Goal: Check status: Check status

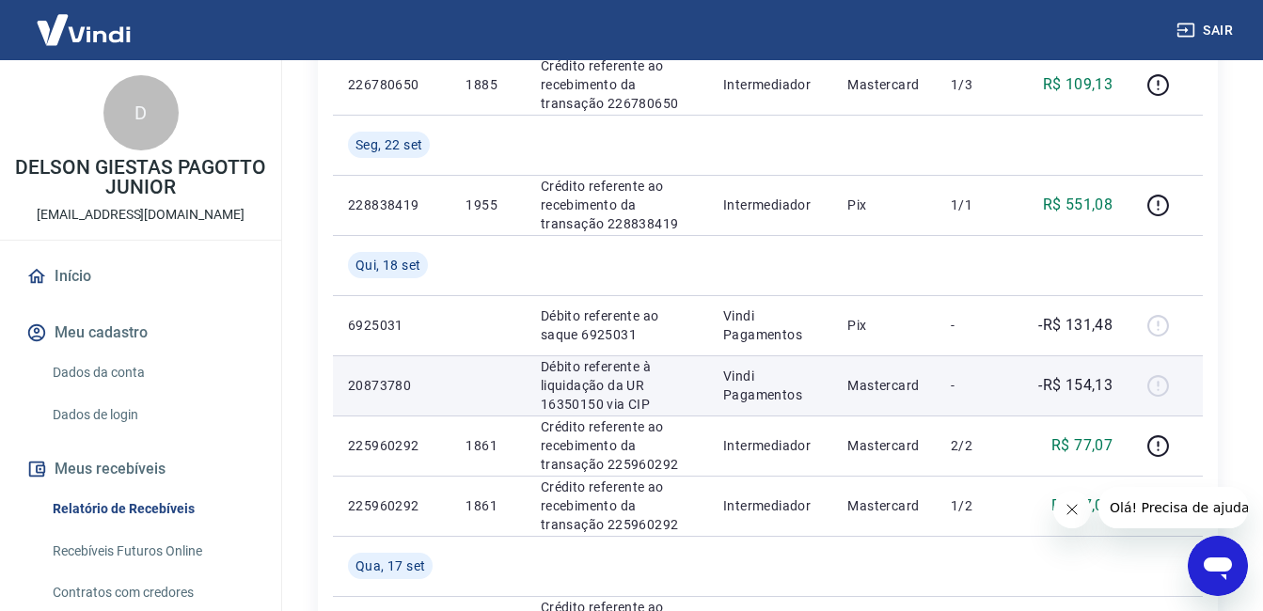
scroll to position [753, 0]
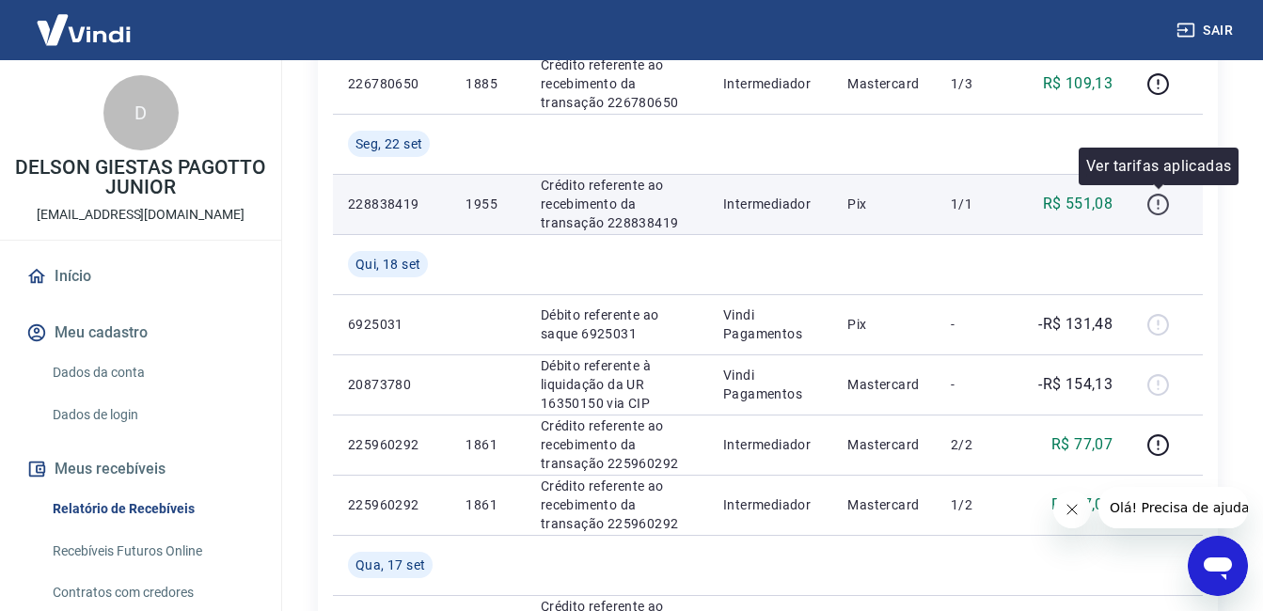
click at [1158, 198] on icon "button" at bounding box center [1159, 205] width 24 height 24
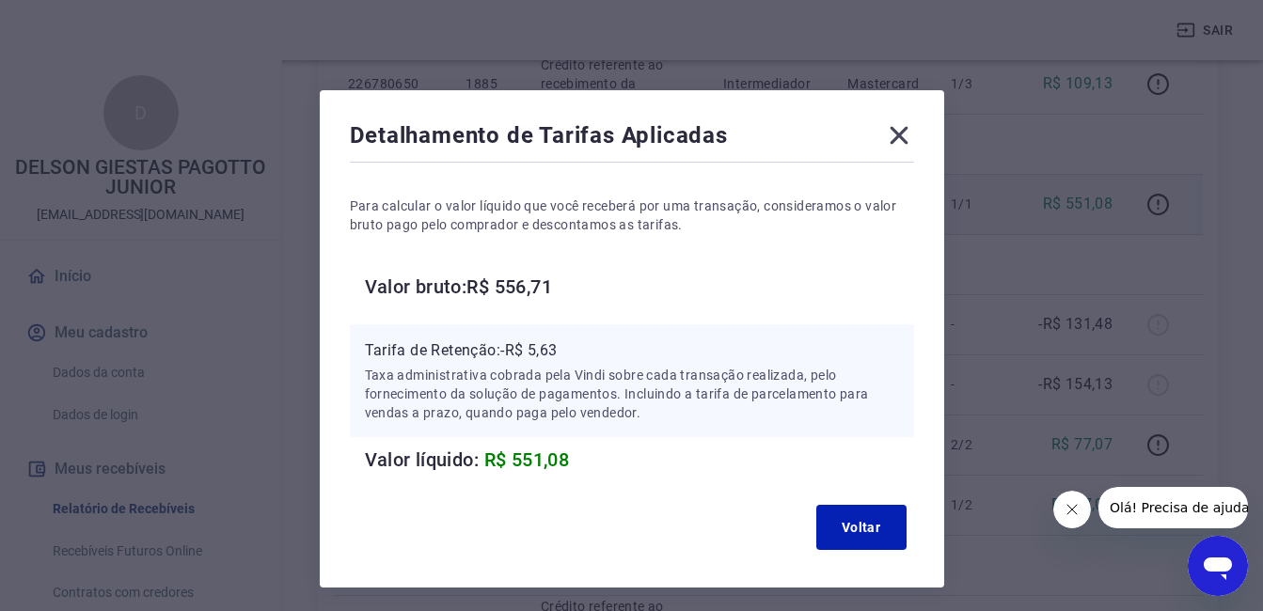
click at [903, 133] on icon at bounding box center [899, 136] width 18 height 18
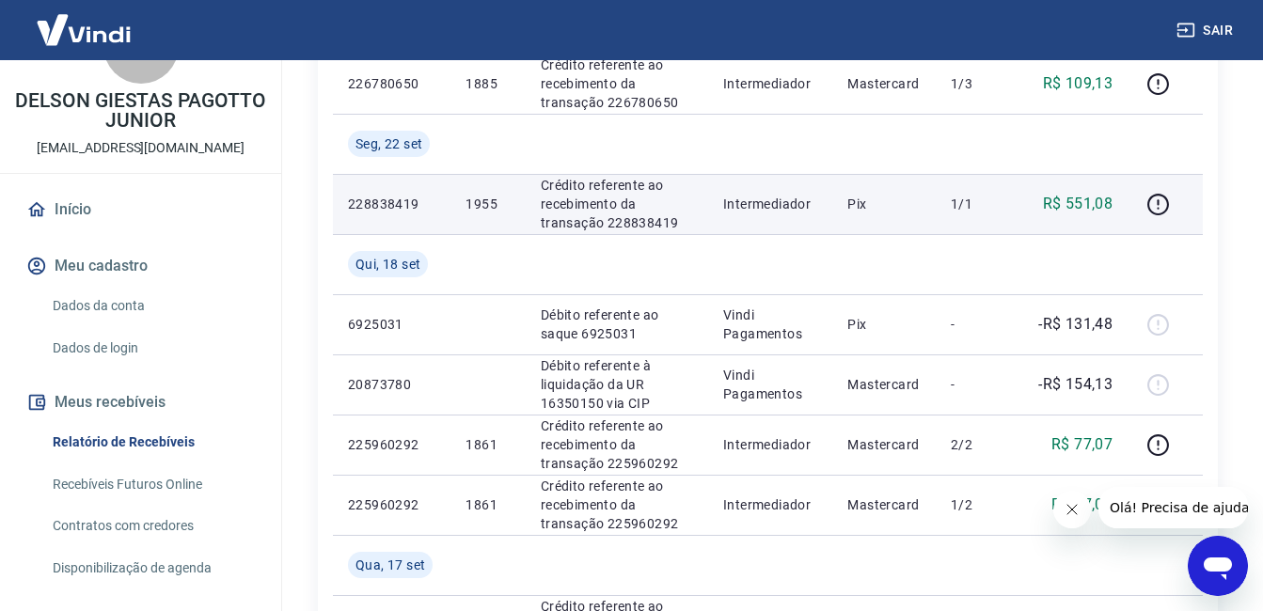
scroll to position [155, 0]
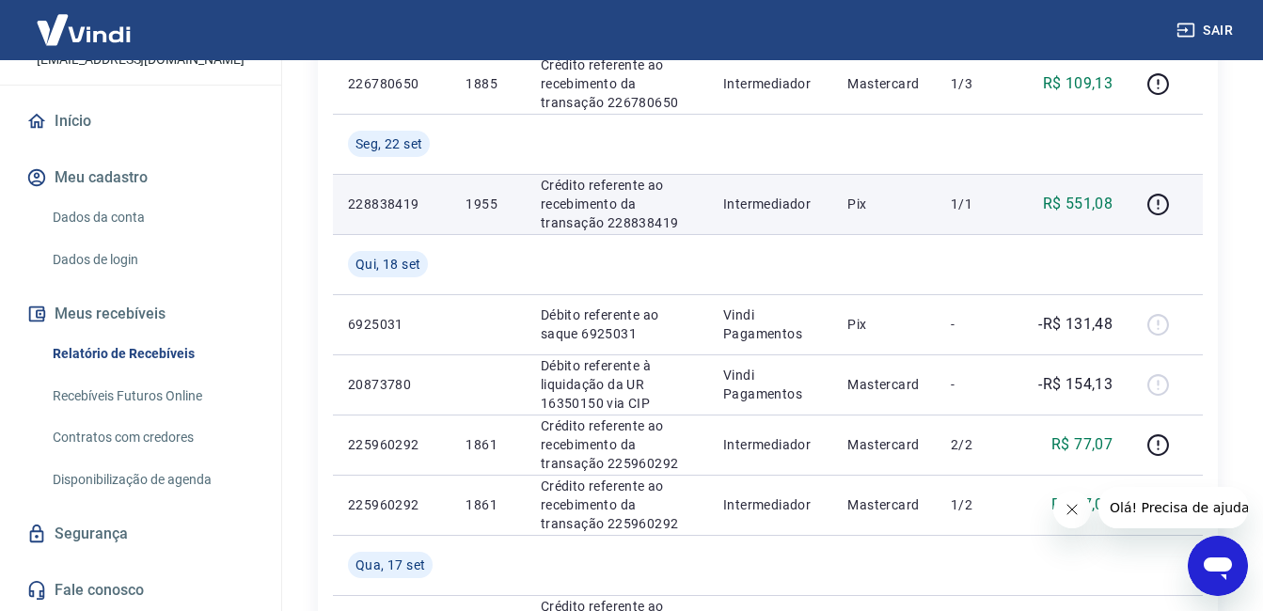
click at [132, 400] on link "Recebíveis Futuros Online" at bounding box center [152, 396] width 214 height 39
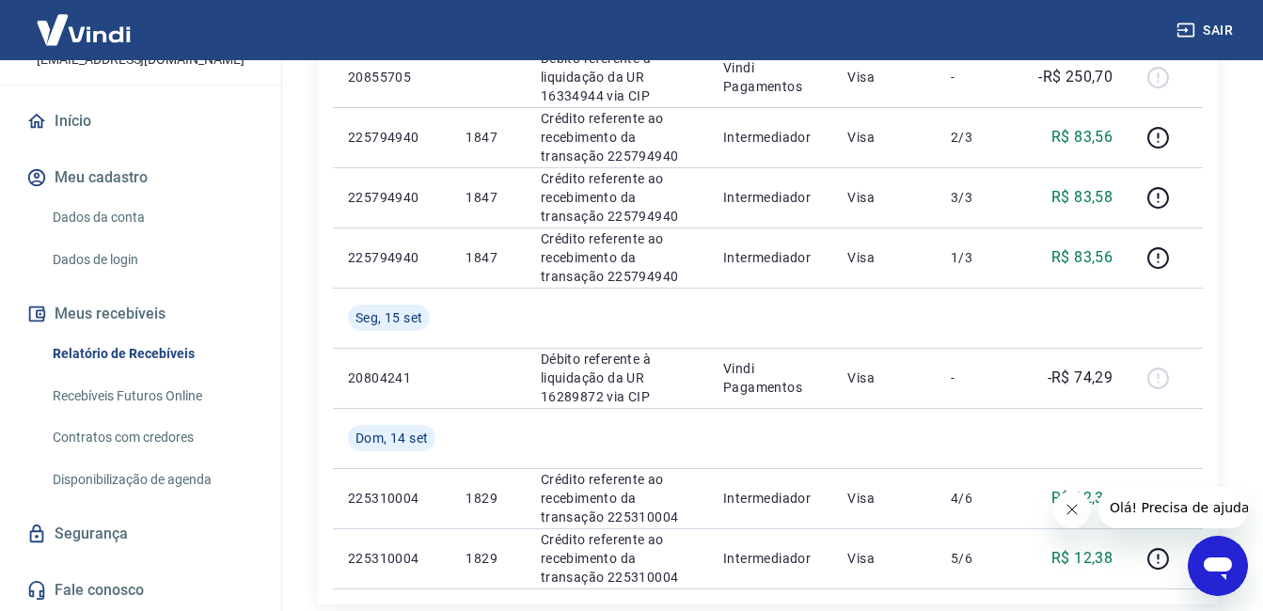
scroll to position [1411, 0]
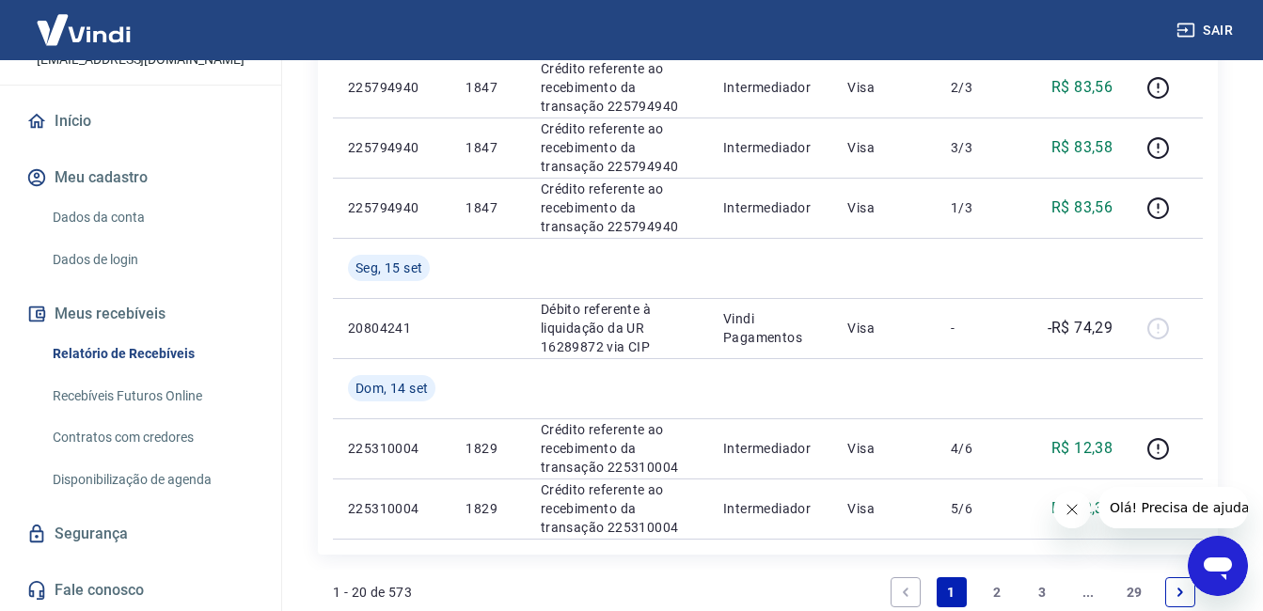
click at [145, 397] on link "Recebíveis Futuros Online" at bounding box center [152, 396] width 214 height 39
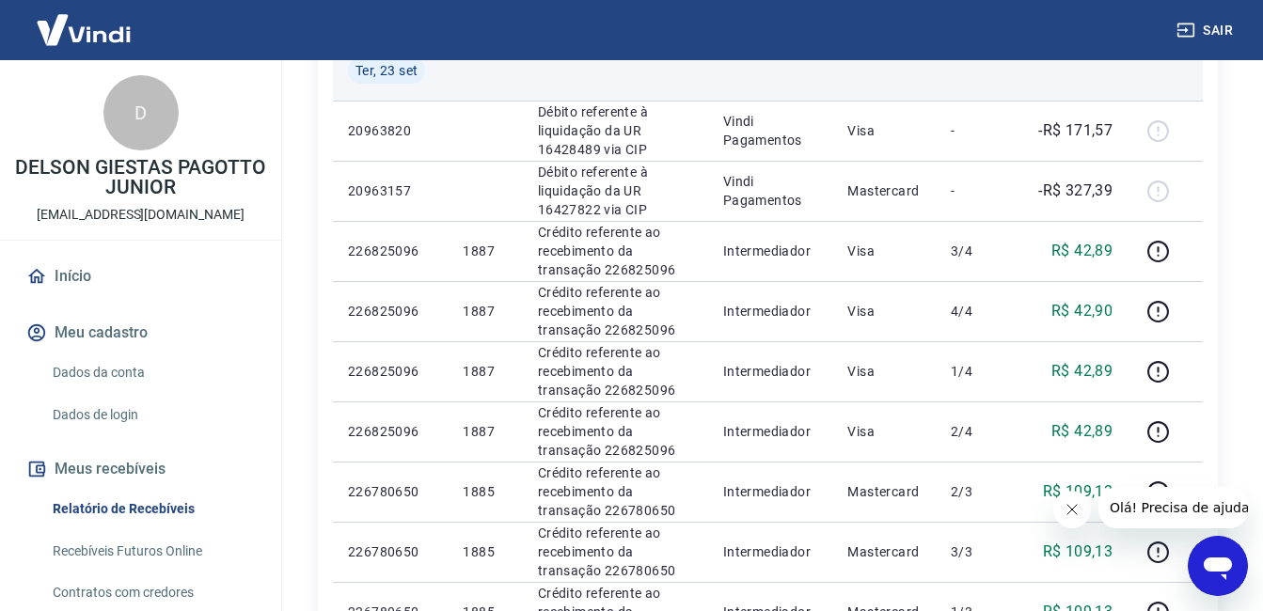
scroll to position [94, 0]
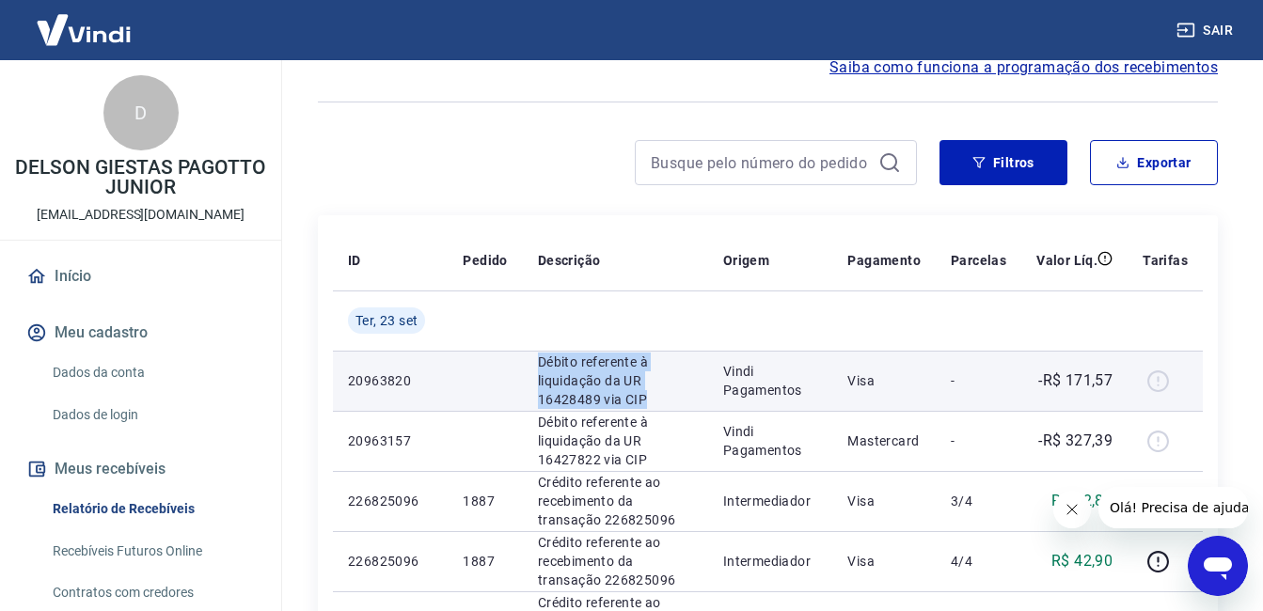
drag, startPoint x: 534, startPoint y: 365, endPoint x: 663, endPoint y: 392, distance: 131.7
click at [663, 392] on td "Débito referente à liquidação da UR 16428489 via CIP" at bounding box center [615, 381] width 185 height 60
click at [805, 377] on p "Vindi Pagamentos" at bounding box center [770, 381] width 95 height 38
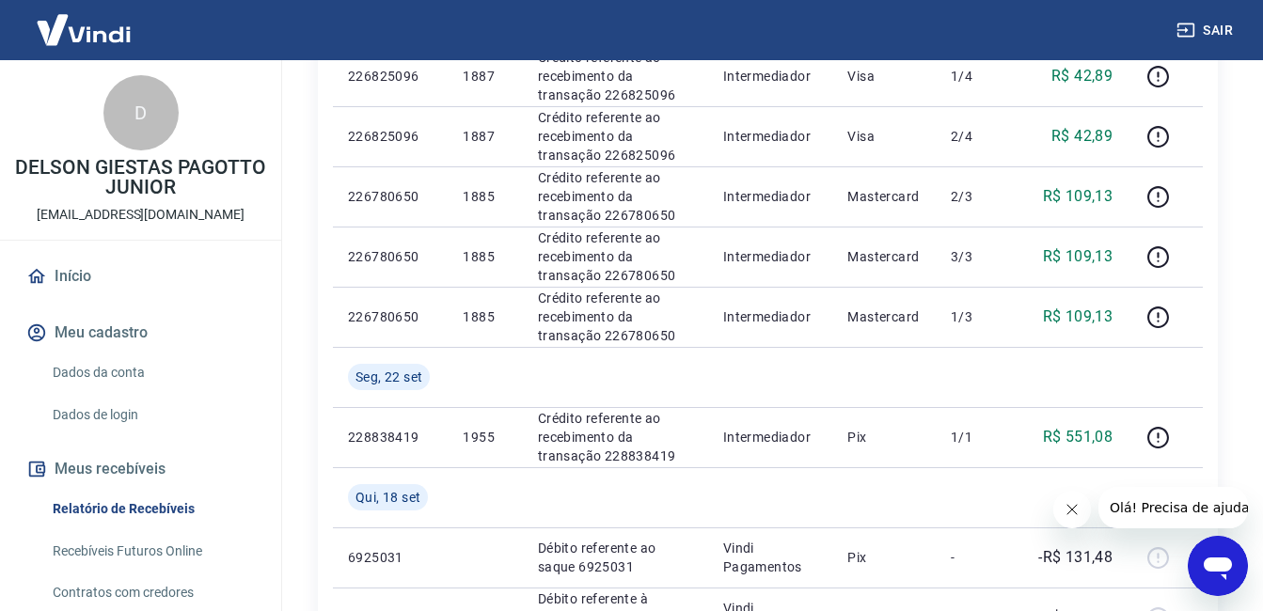
scroll to position [700, 0]
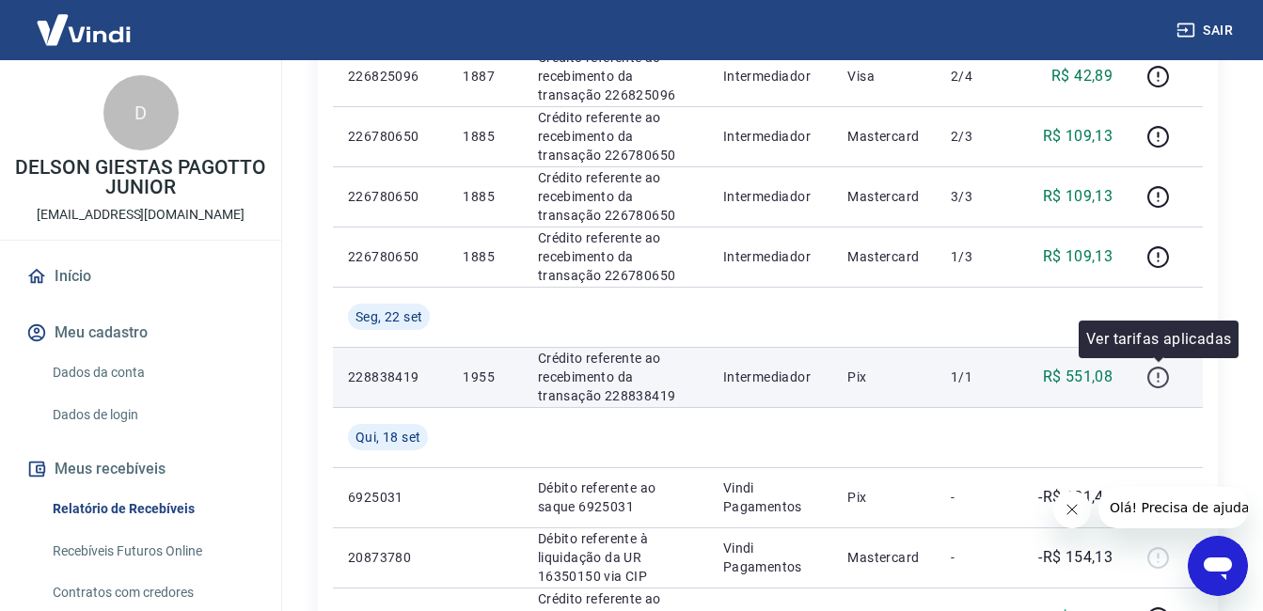
click at [1159, 384] on icon "button" at bounding box center [1159, 378] width 24 height 24
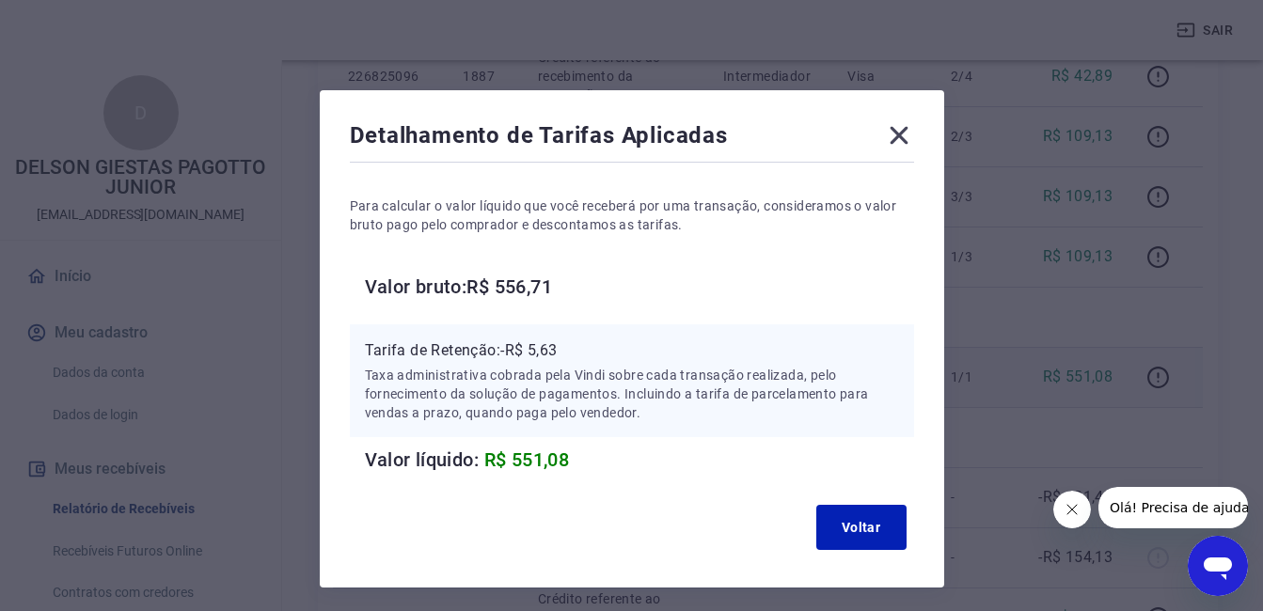
click at [909, 139] on icon at bounding box center [899, 135] width 30 height 30
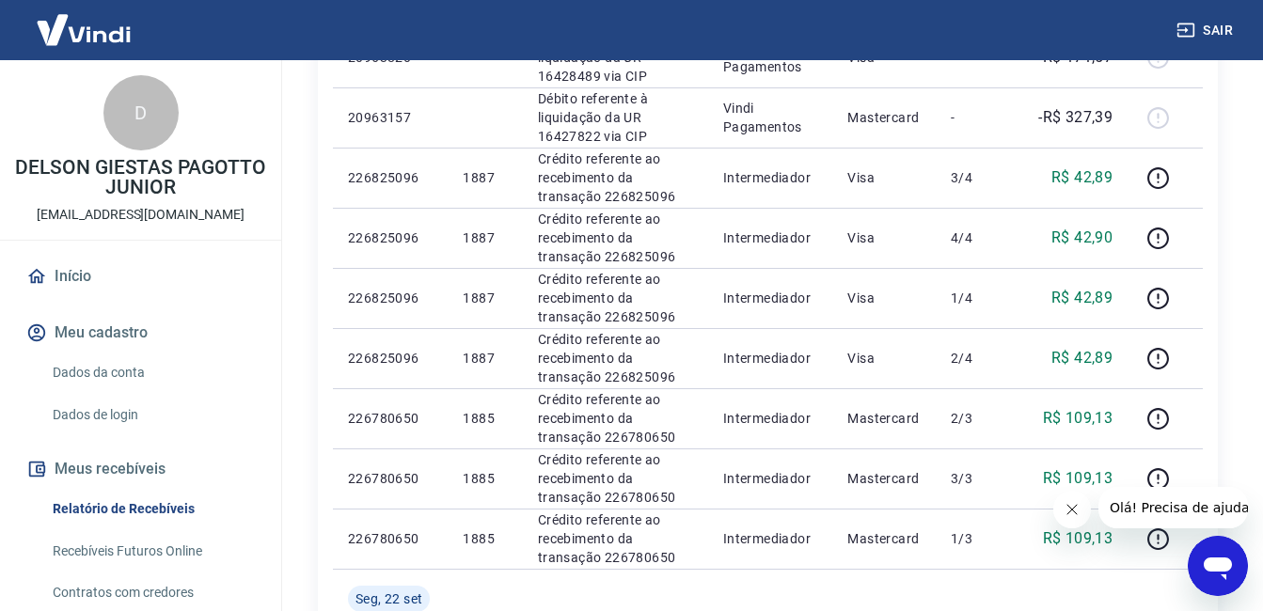
scroll to position [324, 0]
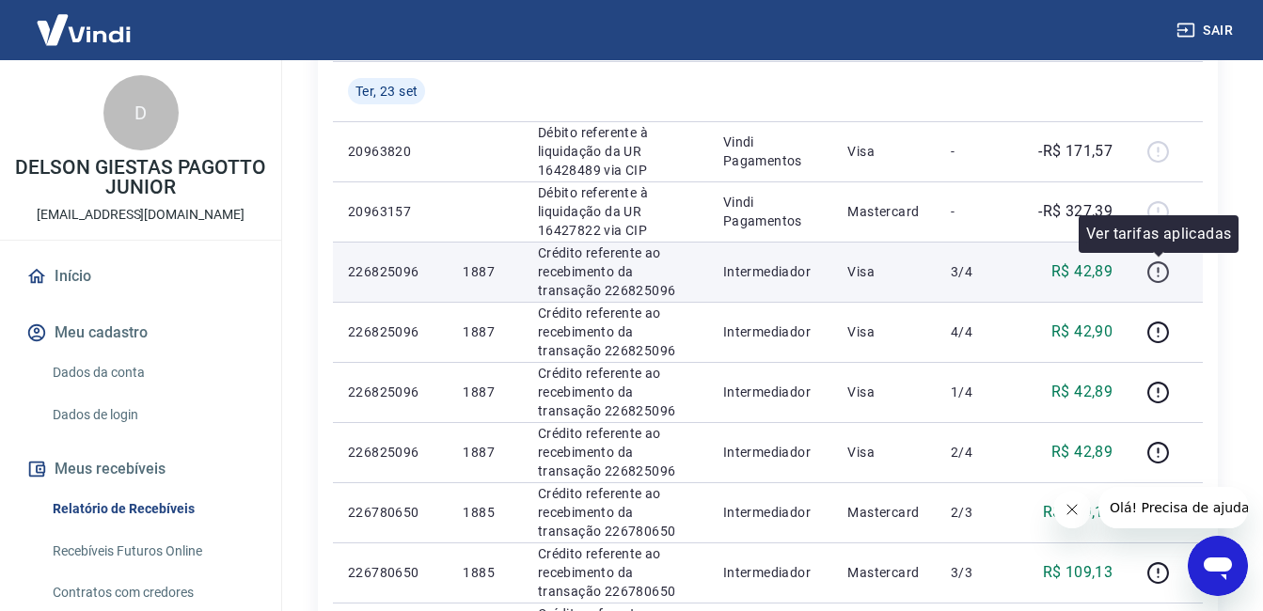
click at [1159, 272] on icon "button" at bounding box center [1158, 270] width 2 height 6
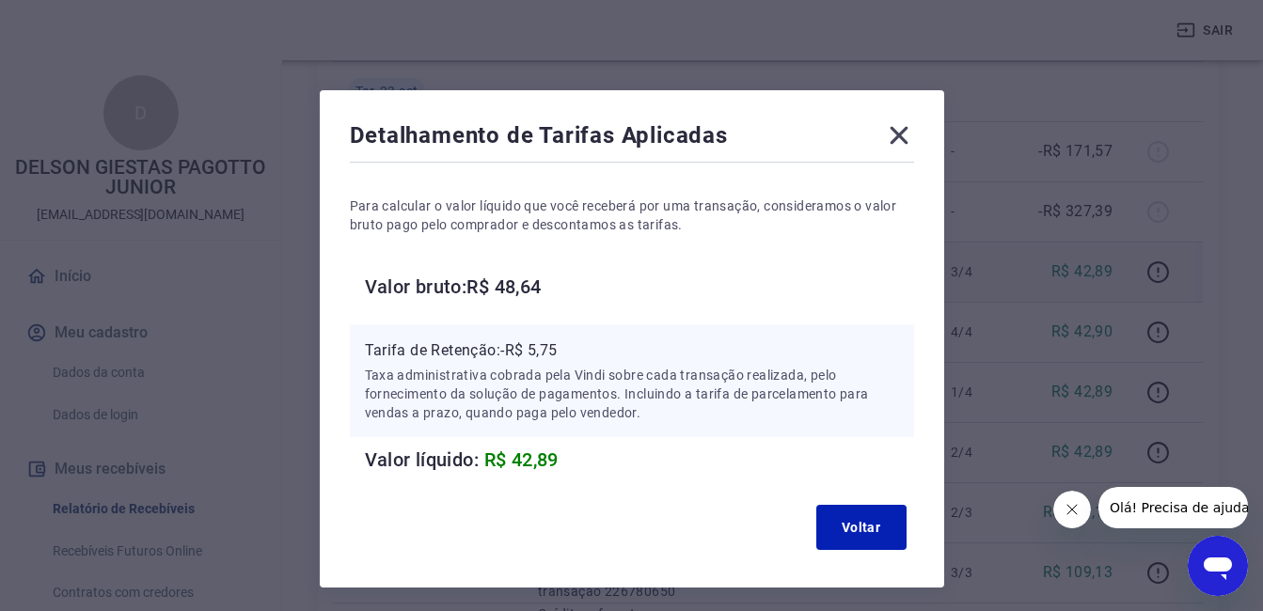
click at [899, 143] on icon at bounding box center [899, 135] width 30 height 30
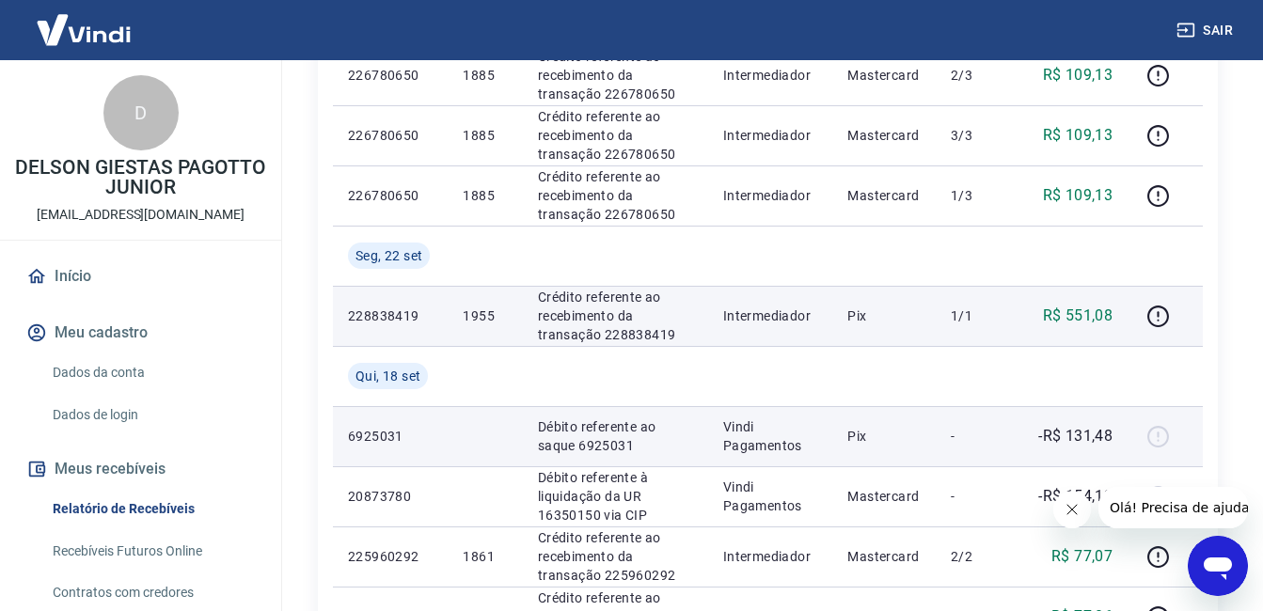
scroll to position [847, 0]
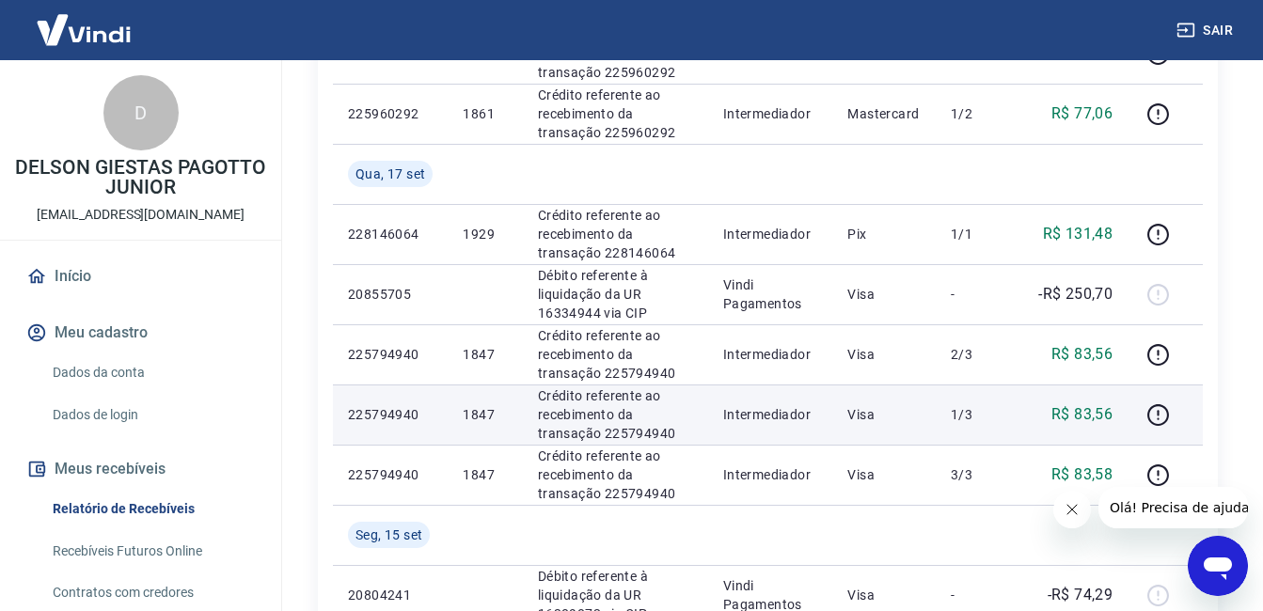
scroll to position [1223, 0]
